Goal: Communication & Community: Answer question/provide support

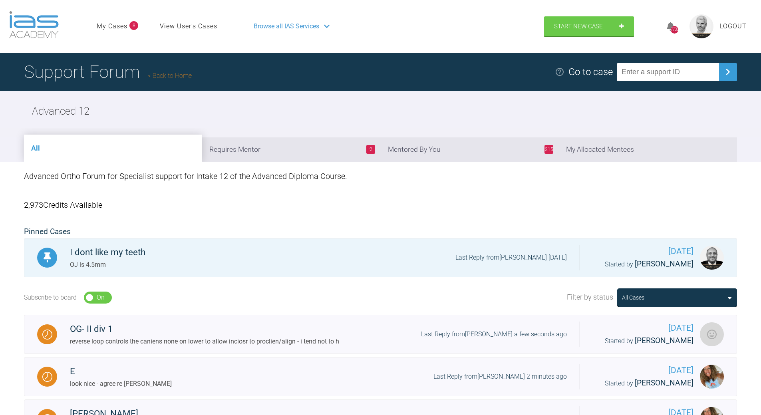
scroll to position [1673, 0]
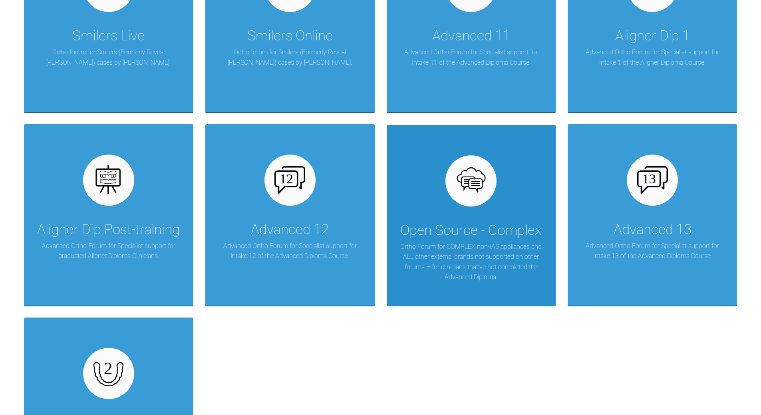
scroll to position [1185, 0]
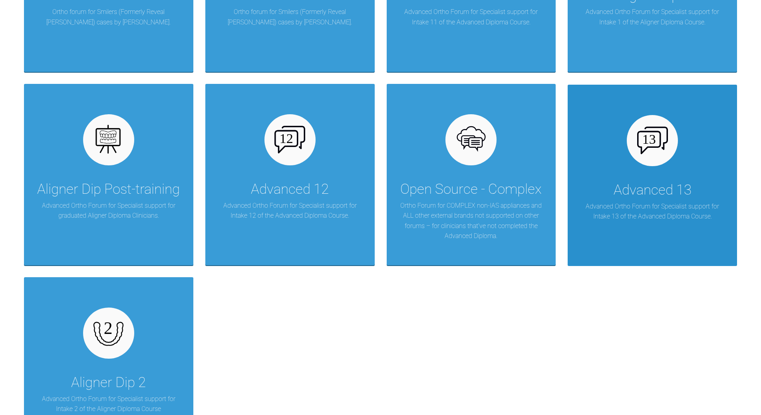
click at [624, 143] on div "Advanced 13 Advanced Ortho Forum for Specialist support for Intake 13 of the Ad…" at bounding box center [652, 175] width 169 height 181
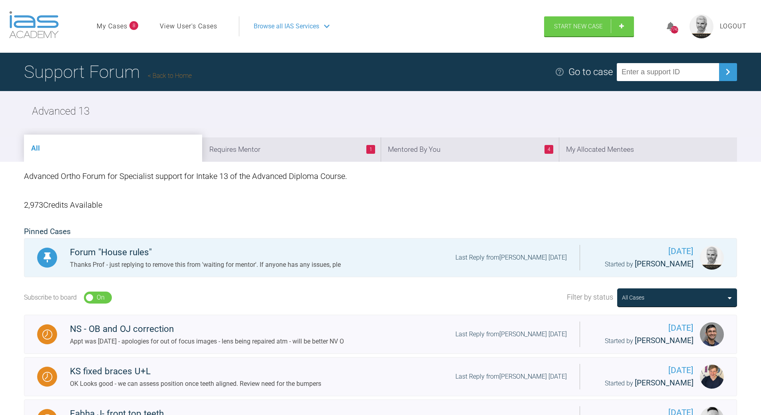
click at [166, 74] on link "Back to Home" at bounding box center [170, 76] width 44 height 8
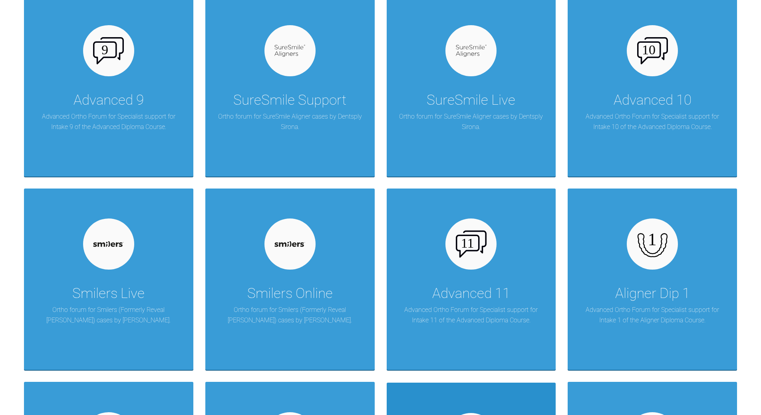
scroll to position [919, 0]
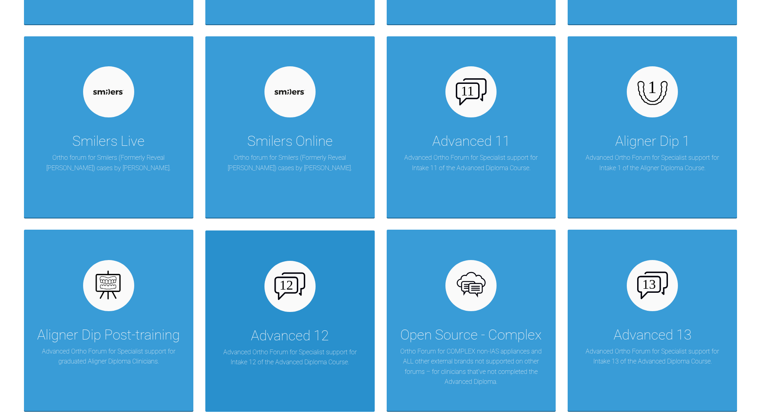
click at [288, 284] on img at bounding box center [289, 285] width 31 height 27
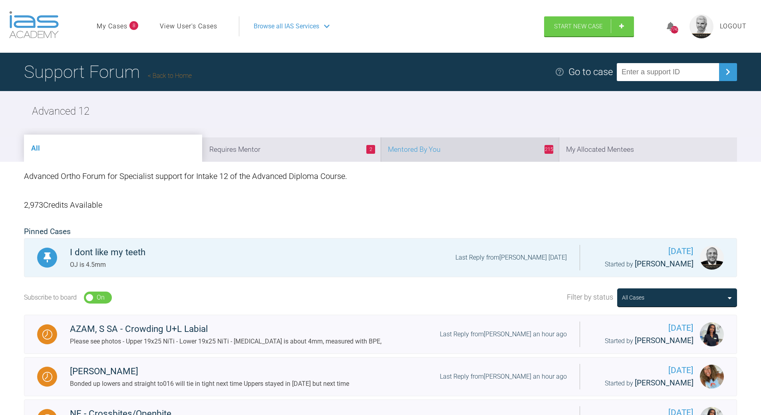
click at [506, 148] on li "215 Mentored By You" at bounding box center [470, 149] width 178 height 24
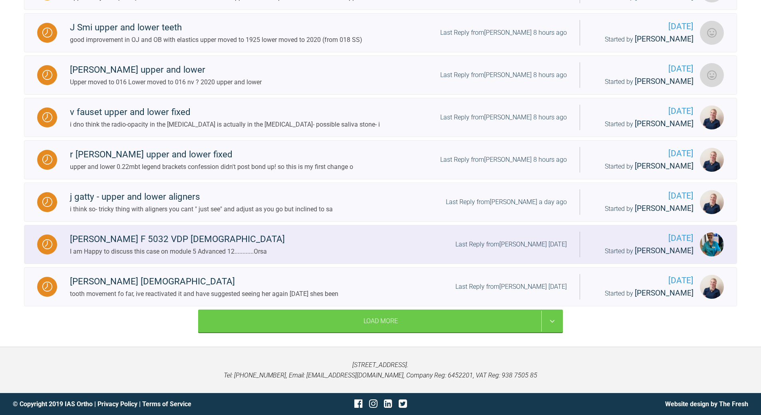
scroll to position [920, 0]
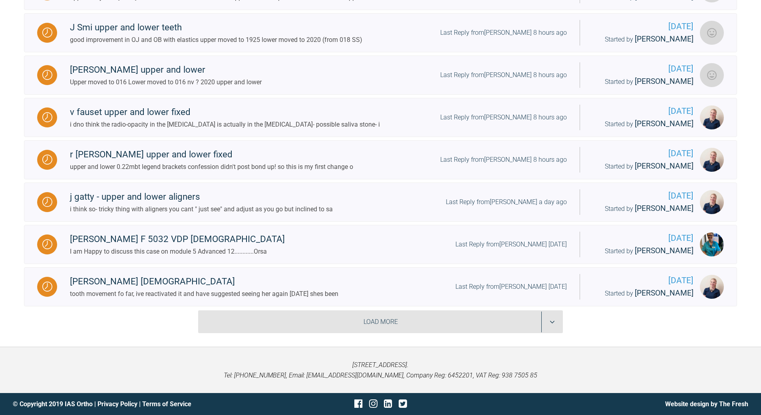
click at [553, 322] on div "Load More" at bounding box center [380, 321] width 365 height 23
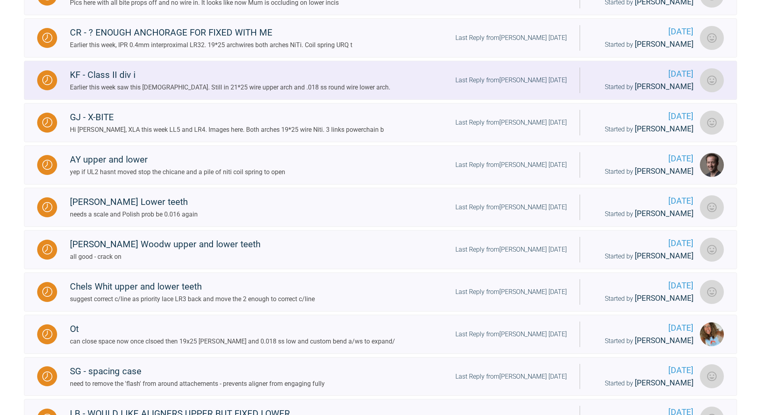
scroll to position [1639, 0]
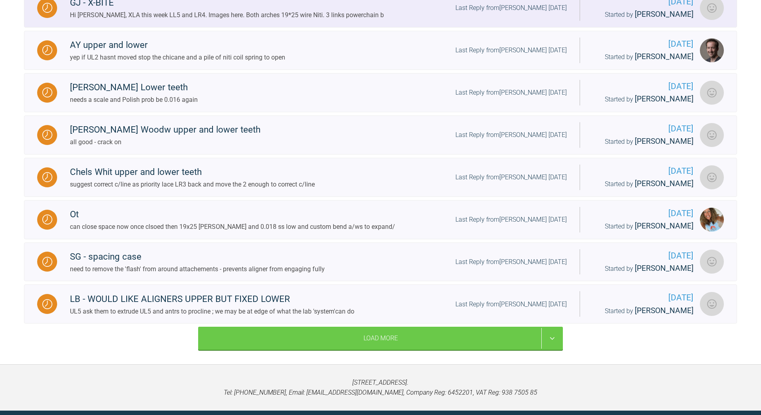
click at [514, 13] on div "Last Reply from [PERSON_NAME] [DATE]" at bounding box center [510, 8] width 111 height 10
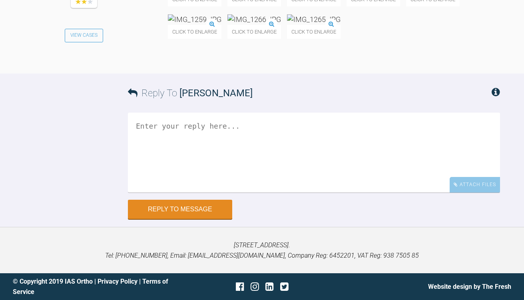
scroll to position [11859, 0]
click at [239, 123] on textarea at bounding box center [314, 153] width 372 height 80
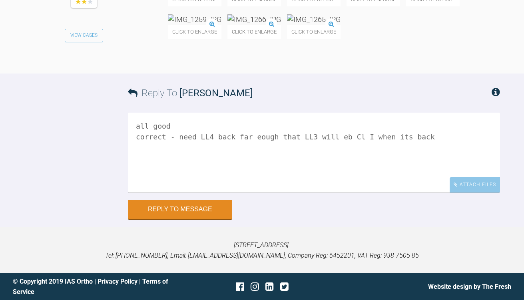
click at [326, 134] on textarea "all good correct - need LL4 back far eough that LL3 will eb Cl I when its back" at bounding box center [314, 153] width 372 height 80
click at [253, 136] on textarea "all good correct - need LL4 back far eough that LL3 will be Cl I when its back" at bounding box center [314, 153] width 372 height 80
click at [251, 135] on textarea "all good correct - need LL4 back far eough that LL3 will be Cl I when its back" at bounding box center [314, 153] width 372 height 80
click at [420, 193] on textarea "all good correct - need LL4 back far enough that LL3 will be Cl I when its back" at bounding box center [314, 153] width 372 height 80
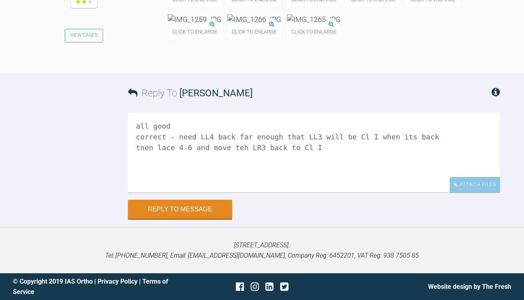
scroll to position [11859, 0]
type textarea "all good correct - need LL4 back far enough that LL3 will be Cl I when its back…"
click at [185, 208] on button "Reply to Message" at bounding box center [180, 210] width 104 height 19
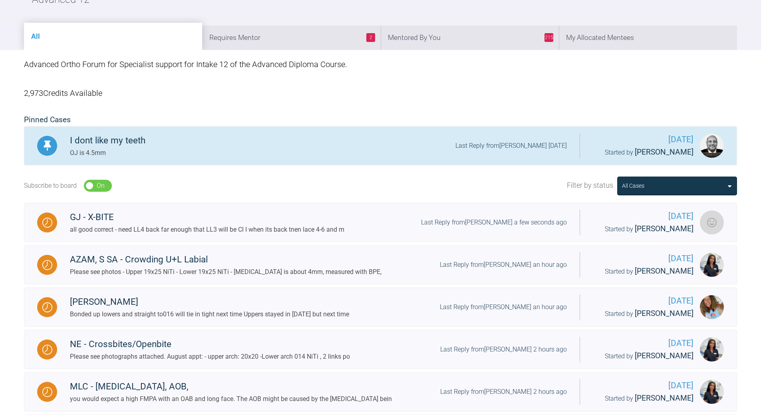
scroll to position [81, 0]
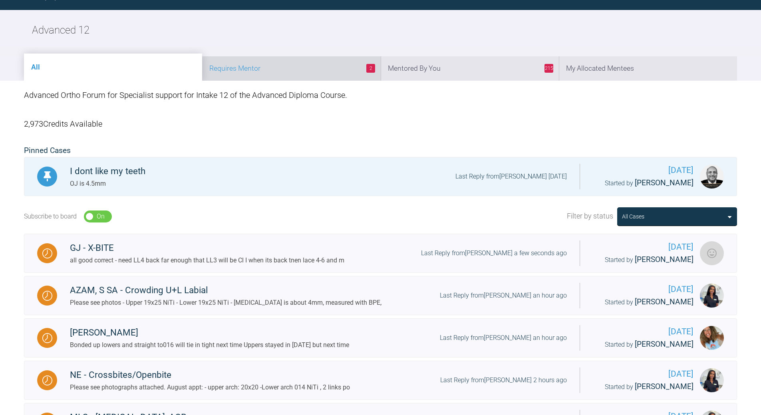
click at [336, 73] on li "2 Requires Mentor" at bounding box center [291, 68] width 178 height 24
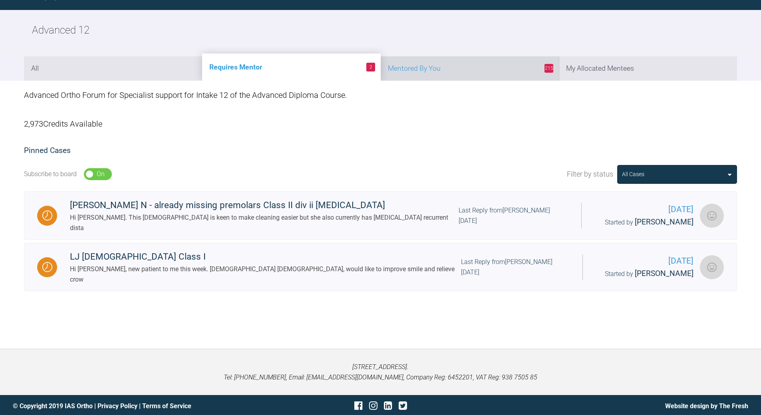
click at [473, 70] on li "215 Mentored By You" at bounding box center [470, 68] width 178 height 24
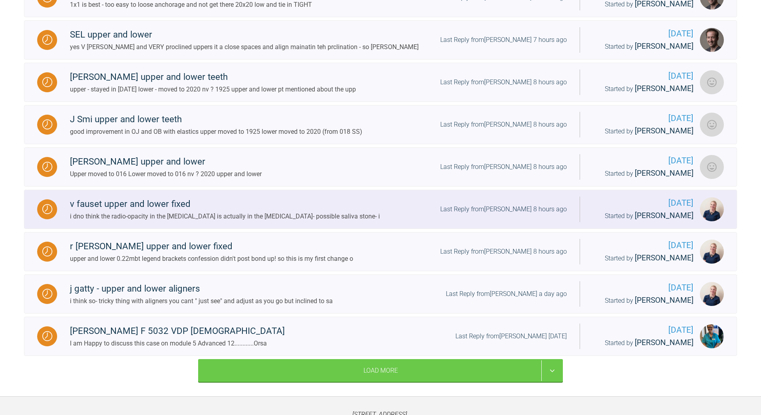
scroll to position [920, 0]
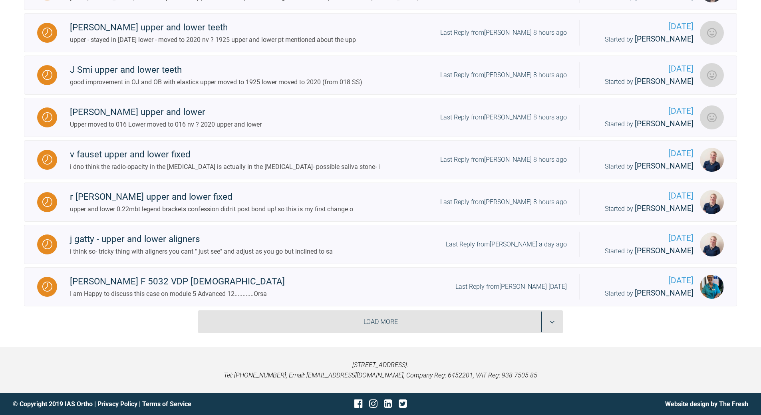
click at [550, 322] on div "Load More" at bounding box center [380, 321] width 365 height 23
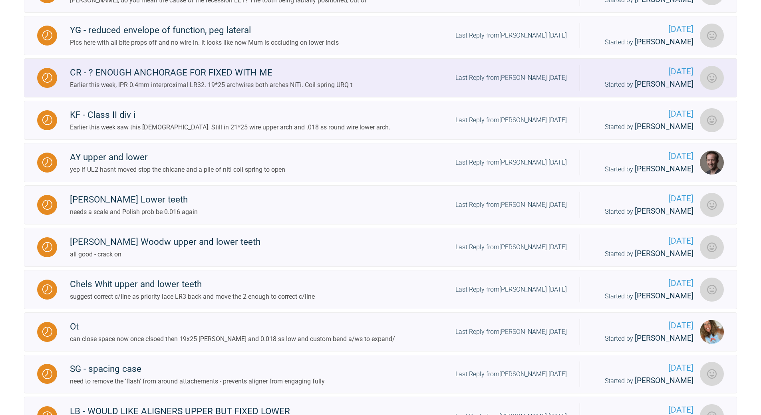
scroll to position [1519, 0]
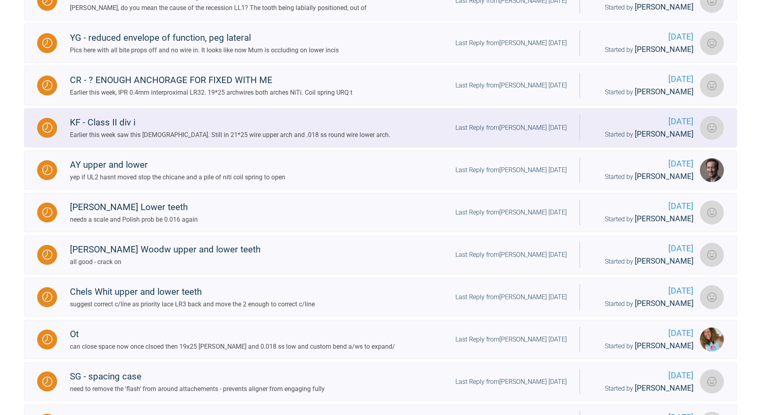
click at [510, 133] on div "Last Reply from [PERSON_NAME] [DATE]" at bounding box center [510, 128] width 111 height 10
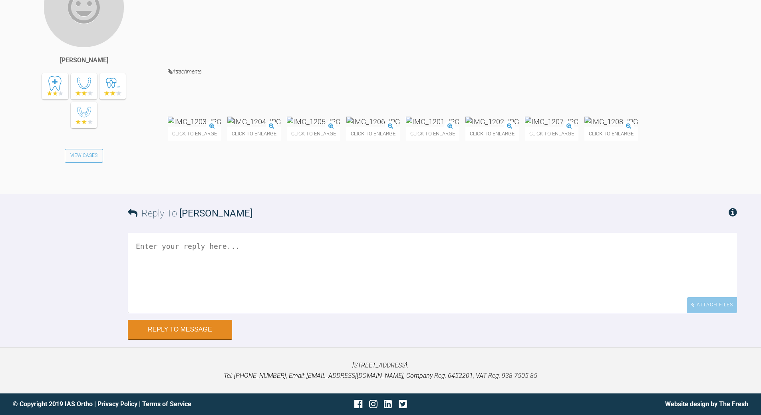
scroll to position [24462, 0]
click at [316, 313] on textarea at bounding box center [432, 273] width 609 height 80
type textarea "ok - its getting C/line correct"
click at [459, 127] on img at bounding box center [433, 122] width 54 height 10
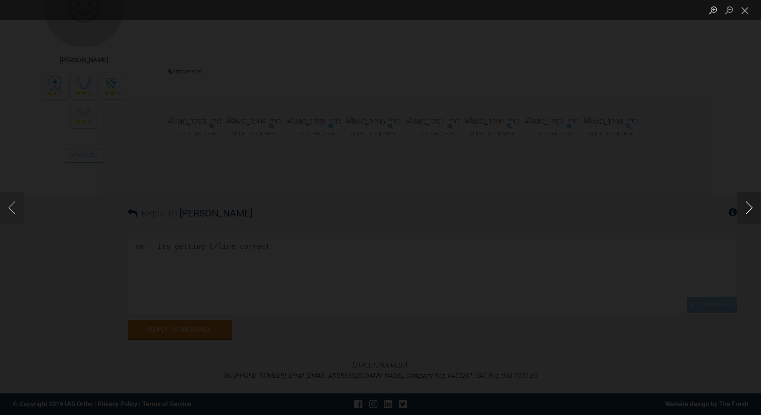
click at [753, 207] on button "Next image" at bounding box center [749, 208] width 24 height 32
click at [746, 7] on button "Close lightbox" at bounding box center [745, 10] width 16 height 14
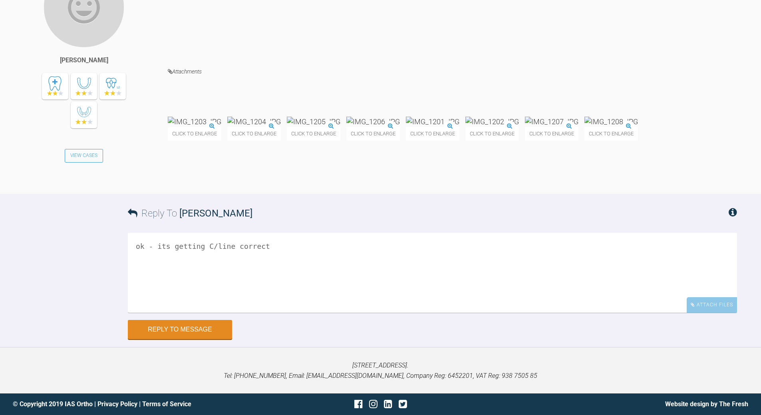
scroll to position [24543, 0]
click at [181, 330] on button "Reply to Message" at bounding box center [180, 330] width 104 height 19
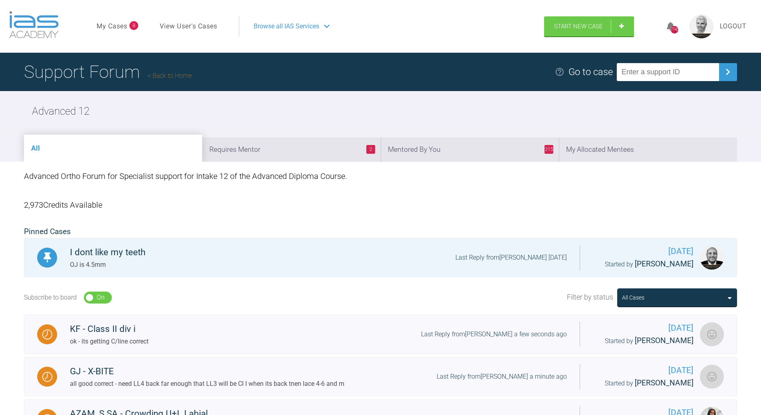
drag, startPoint x: 437, startPoint y: 147, endPoint x: 448, endPoint y: 152, distance: 12.9
click at [437, 147] on li "215 Mentored By You" at bounding box center [470, 149] width 178 height 24
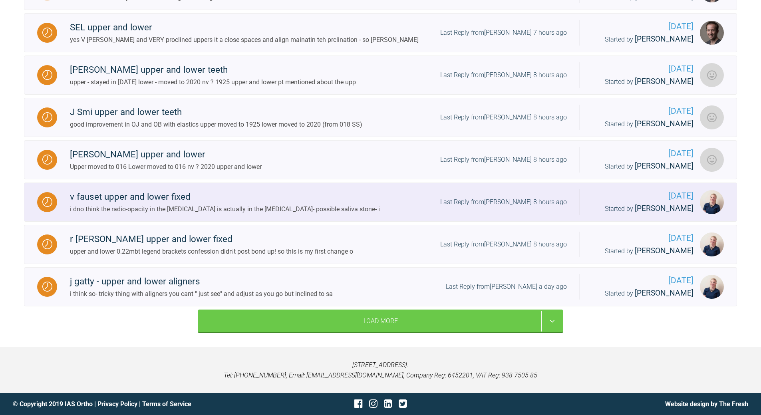
scroll to position [908, 0]
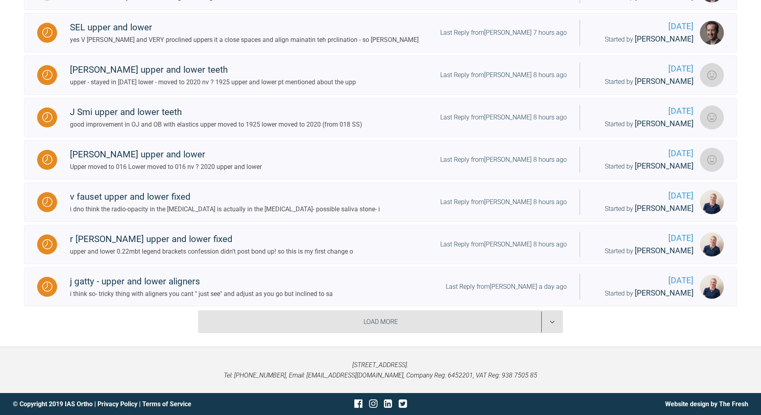
click at [555, 322] on div "Load More" at bounding box center [380, 321] width 365 height 23
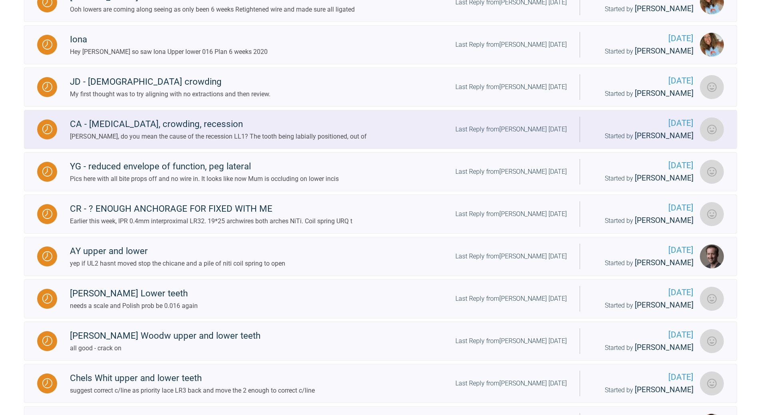
scroll to position [1707, 0]
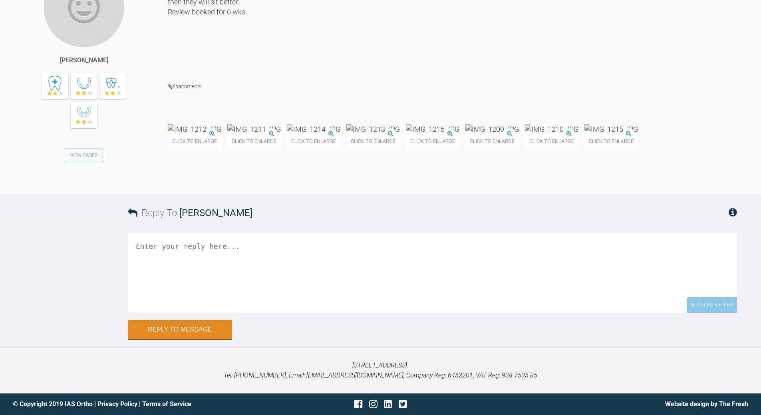
scroll to position [16386, 0]
click at [281, 134] on img at bounding box center [254, 129] width 54 height 10
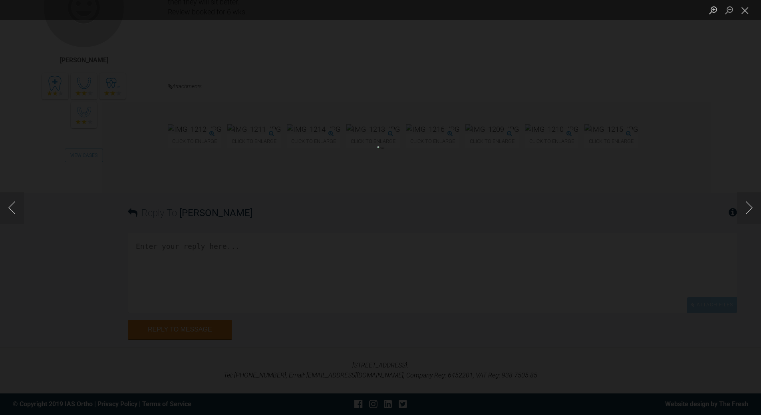
click at [708, 304] on div "Lightbox" at bounding box center [380, 207] width 761 height 415
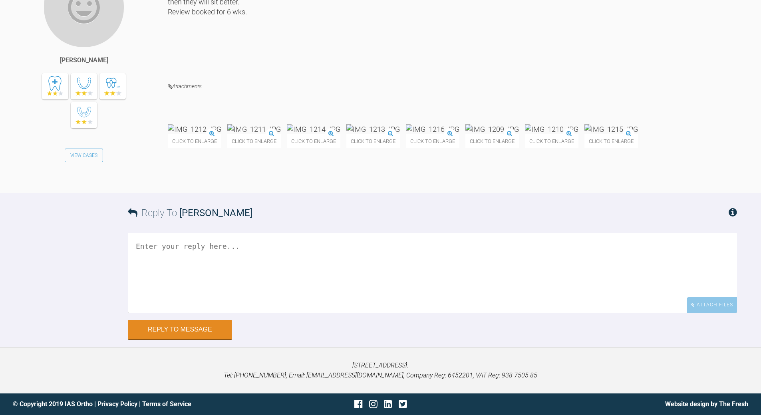
click at [459, 134] on img at bounding box center [433, 129] width 54 height 10
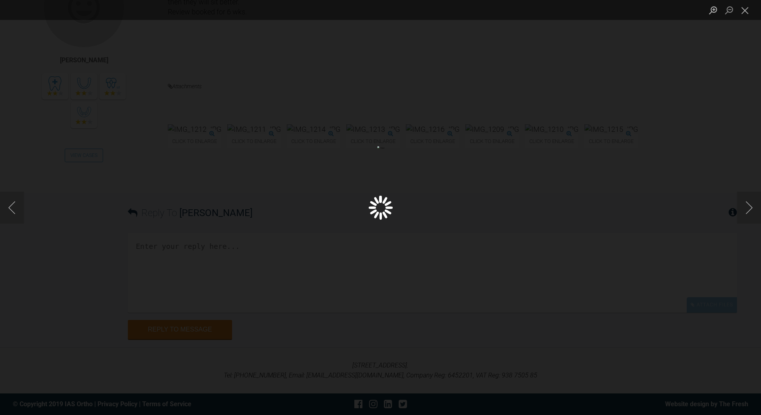
drag, startPoint x: 750, startPoint y: 12, endPoint x: 721, endPoint y: 25, distance: 31.5
click at [748, 13] on button "Close lightbox" at bounding box center [745, 10] width 16 height 14
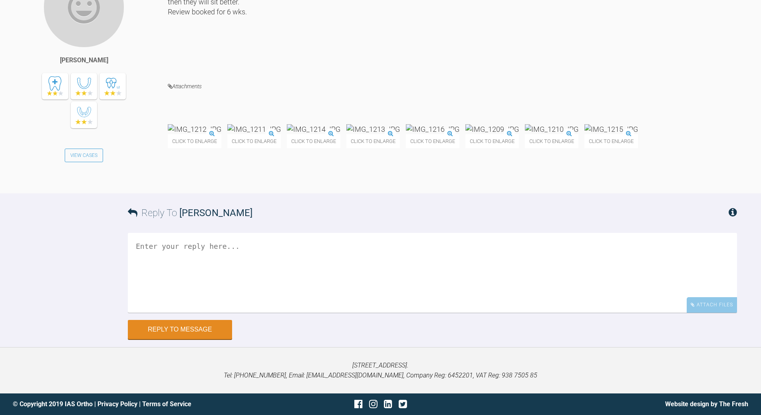
scroll to position [16506, 0]
click at [292, 282] on textarea at bounding box center [432, 273] width 609 height 80
type textarea "yep - all good - detailing time when everyone is happy can look to debond"
click at [181, 340] on button "Reply to Message" at bounding box center [180, 330] width 104 height 19
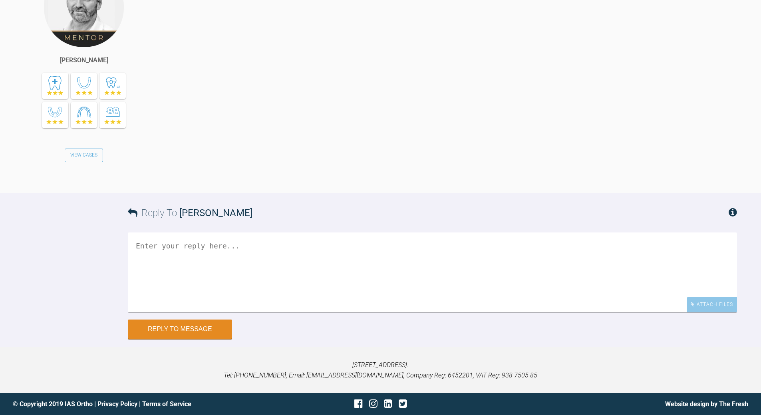
scroll to position [16828, 0]
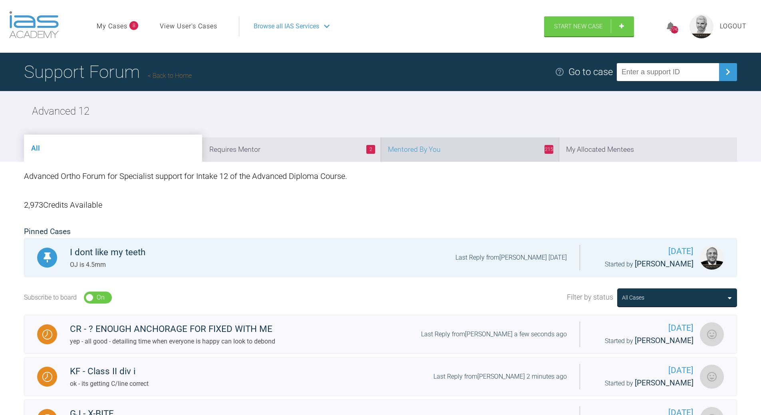
click at [499, 148] on li "215 Mentored By You" at bounding box center [470, 149] width 178 height 24
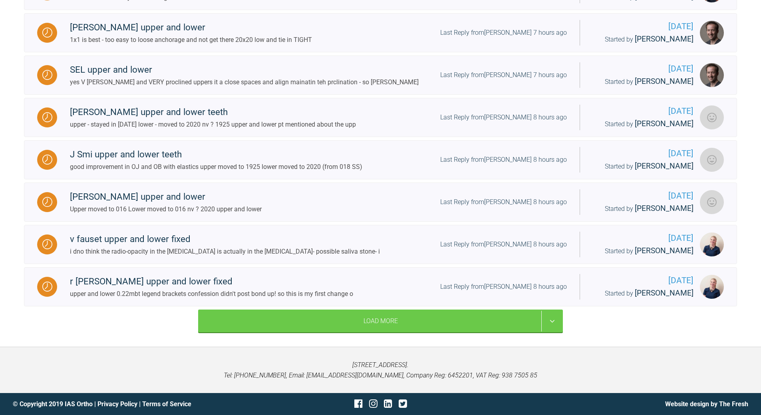
scroll to position [897, 0]
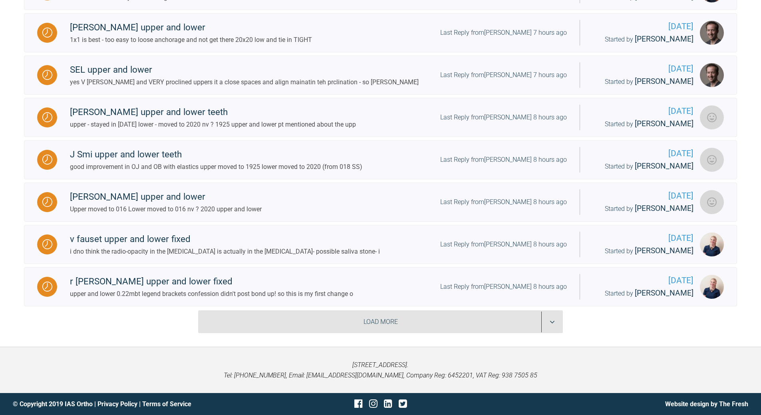
click at [550, 326] on div "Load More" at bounding box center [380, 321] width 365 height 23
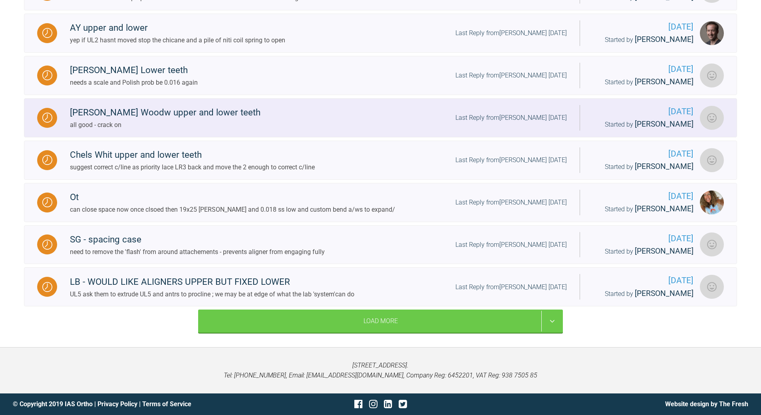
scroll to position [1617, 0]
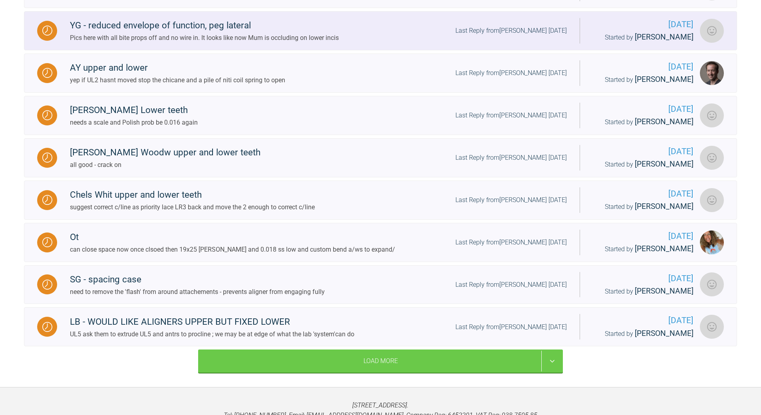
click at [530, 36] on div "Last Reply from [PERSON_NAME] [DATE]" at bounding box center [510, 31] width 111 height 10
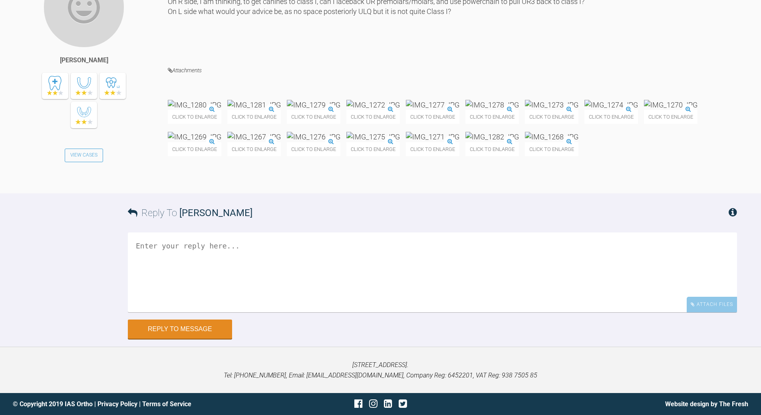
scroll to position [10032, 0]
click at [243, 312] on textarea at bounding box center [432, 273] width 609 height 80
click at [161, 279] on textarea "check for tooth size discrapency as inciosr are Cl I retarcying canines furher …" at bounding box center [432, 273] width 609 height 80
drag, startPoint x: 223, startPoint y: 279, endPoint x: 230, endPoint y: 273, distance: 9.6
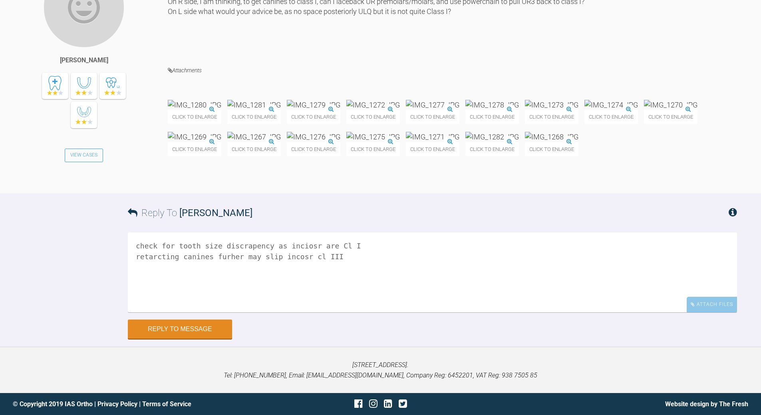
click at [225, 278] on textarea "check for tooth size discrapency as inciosr are Cl I retarcting canines furher …" at bounding box center [432, 273] width 609 height 80
click at [294, 280] on textarea "check for tooth size discrapency as inciosr are Cl I retarcting canines further…" at bounding box center [432, 273] width 609 height 80
type textarea "check for tooth size discrapency as inciosr are Cl I retarcting canines further…"
click at [197, 340] on button "Reply to Message" at bounding box center [180, 329] width 104 height 19
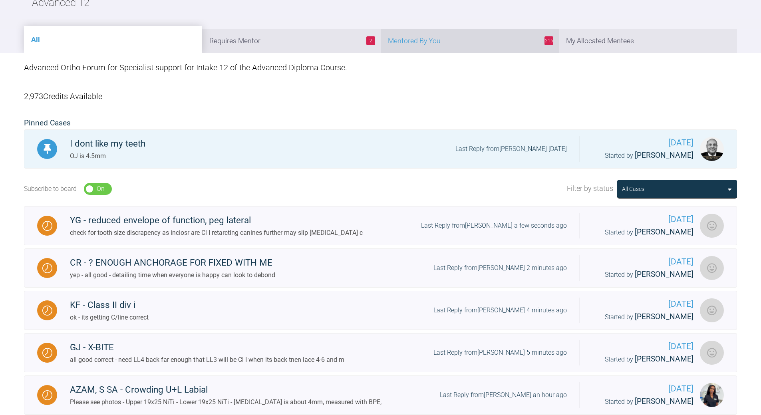
click at [488, 51] on li "215 Mentored By You" at bounding box center [470, 41] width 178 height 24
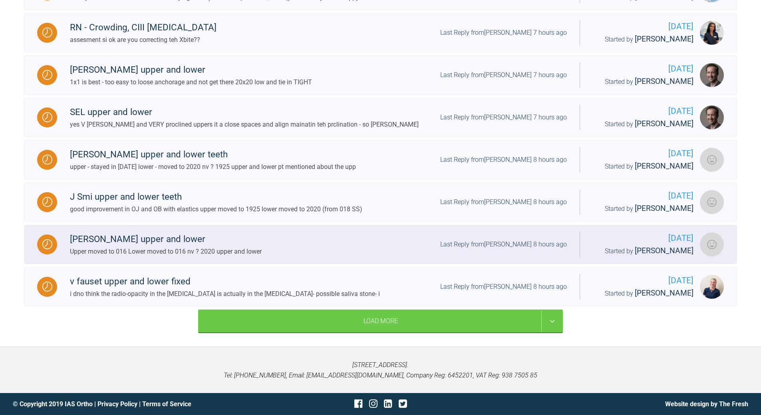
scroll to position [908, 0]
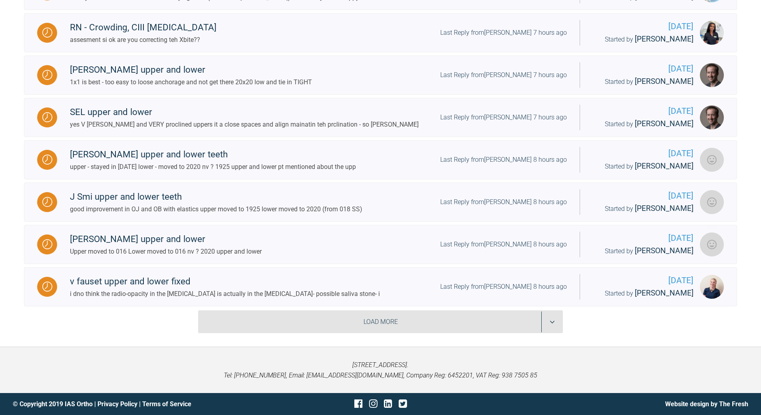
click at [491, 318] on div "Load More" at bounding box center [380, 321] width 365 height 23
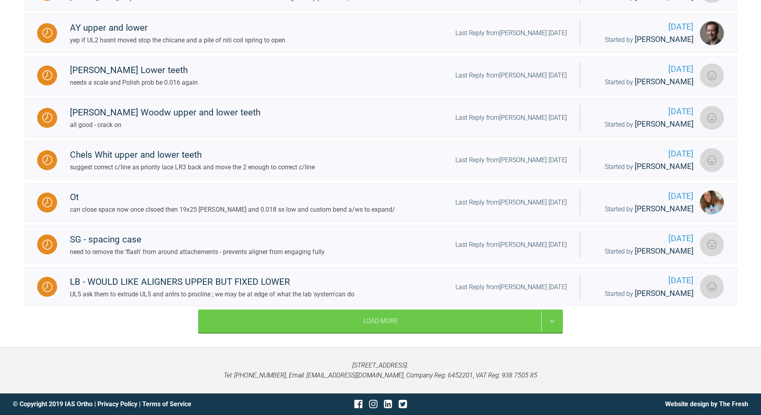
scroll to position [1587, 0]
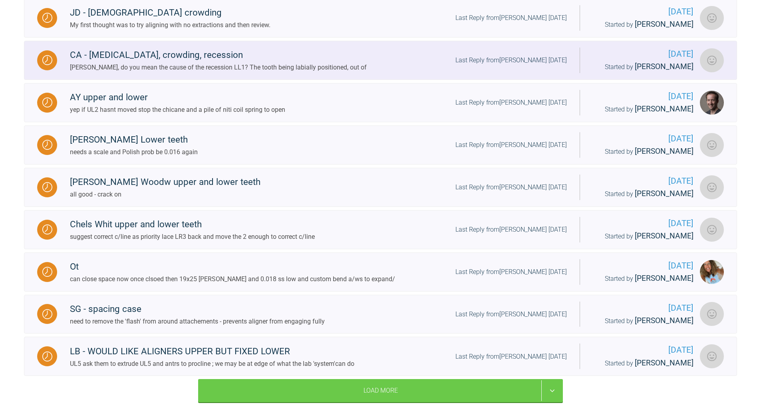
click at [520, 66] on div "Last Reply from [PERSON_NAME] [DATE]" at bounding box center [510, 60] width 111 height 10
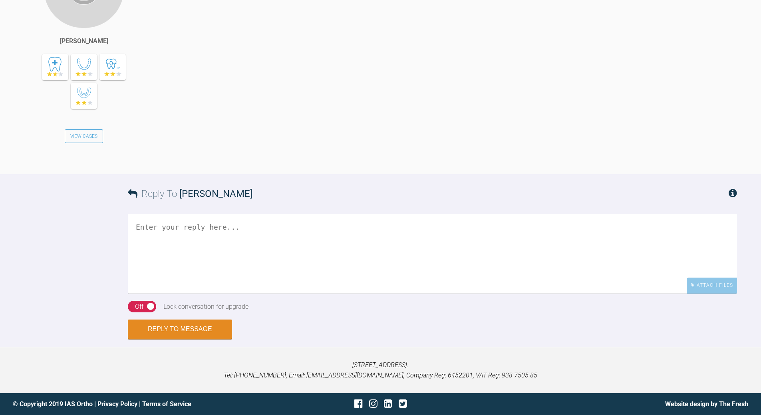
scroll to position [986, 0]
click at [260, 237] on textarea at bounding box center [432, 254] width 609 height 80
click at [195, 227] on textarea "why there is crwoding in lower but not upper" at bounding box center [432, 254] width 609 height 80
click at [198, 226] on textarea "why there is crwoding in lower but not upper" at bounding box center [432, 254] width 609 height 80
type textarea "why there is crowding in lower but not upper"
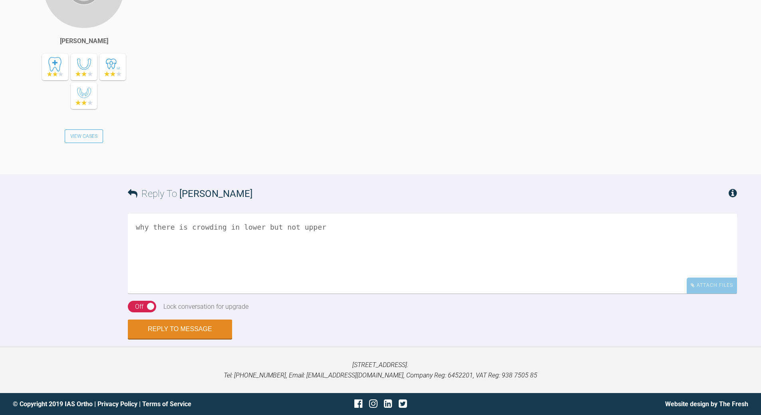
click at [135, 306] on div "Off" at bounding box center [139, 307] width 8 height 10
click at [161, 326] on button "Reply to Message" at bounding box center [180, 329] width 104 height 19
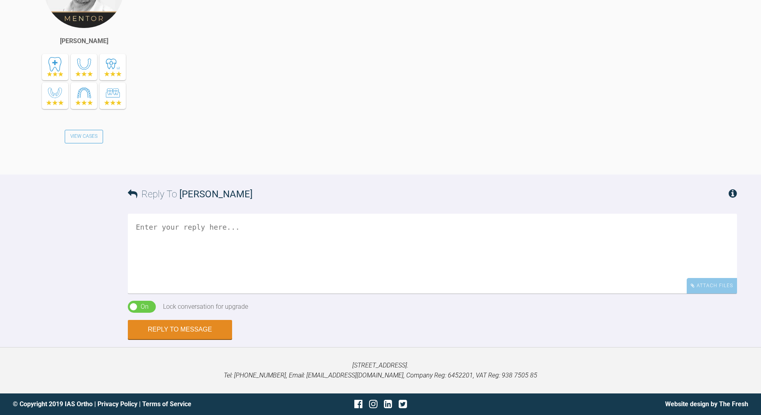
scroll to position [1289, 0]
